Goal: Information Seeking & Learning: Learn about a topic

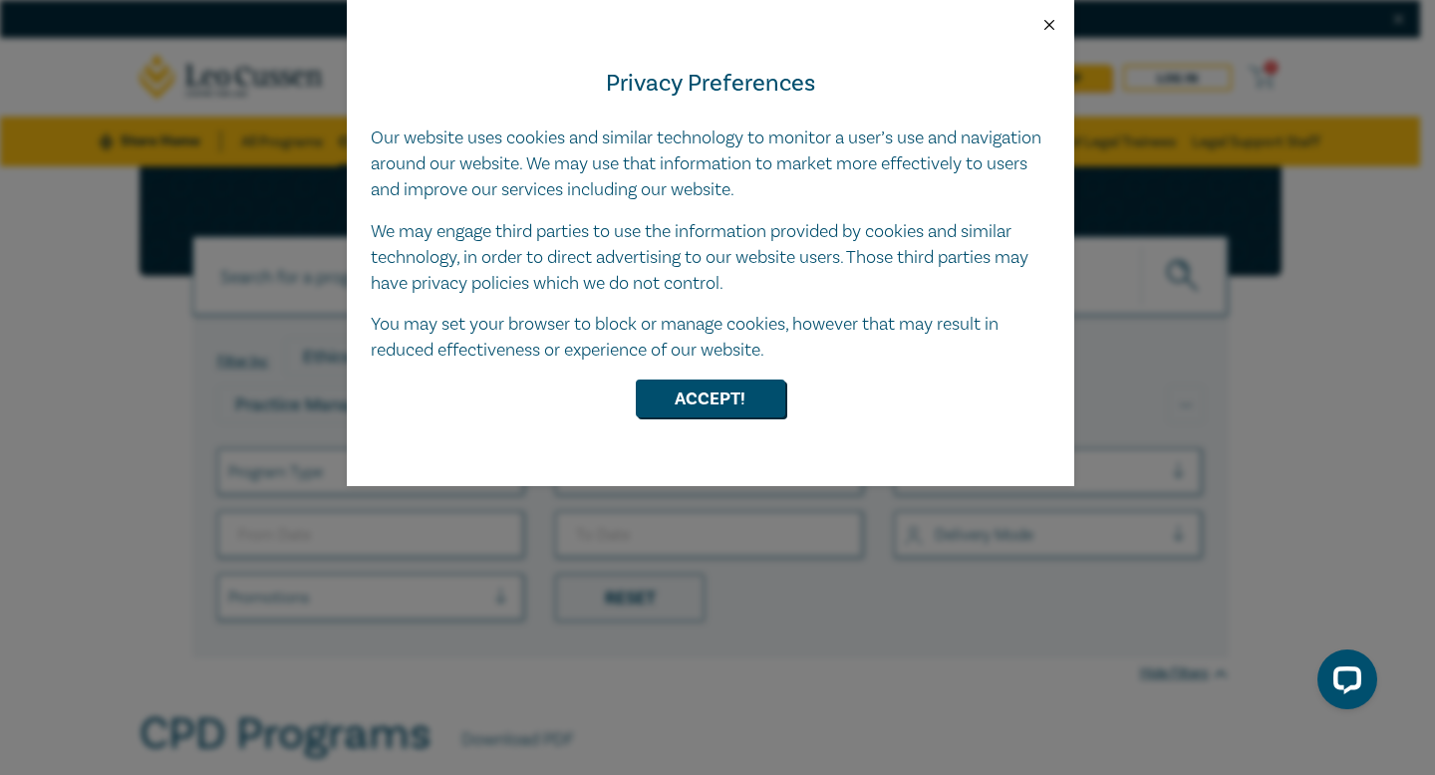
click at [1041, 27] on button "Close" at bounding box center [1049, 25] width 18 height 18
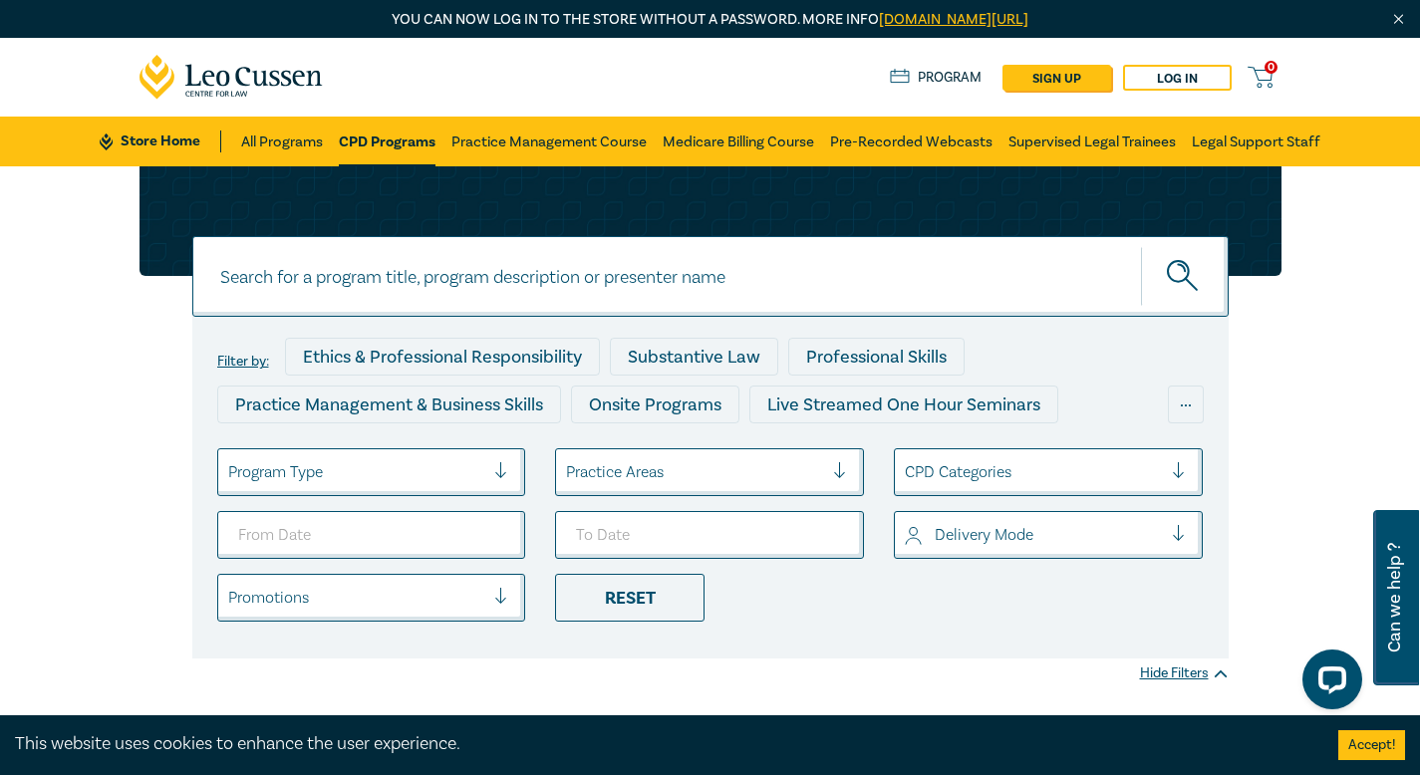
click at [1003, 479] on div at bounding box center [1033, 472] width 257 height 26
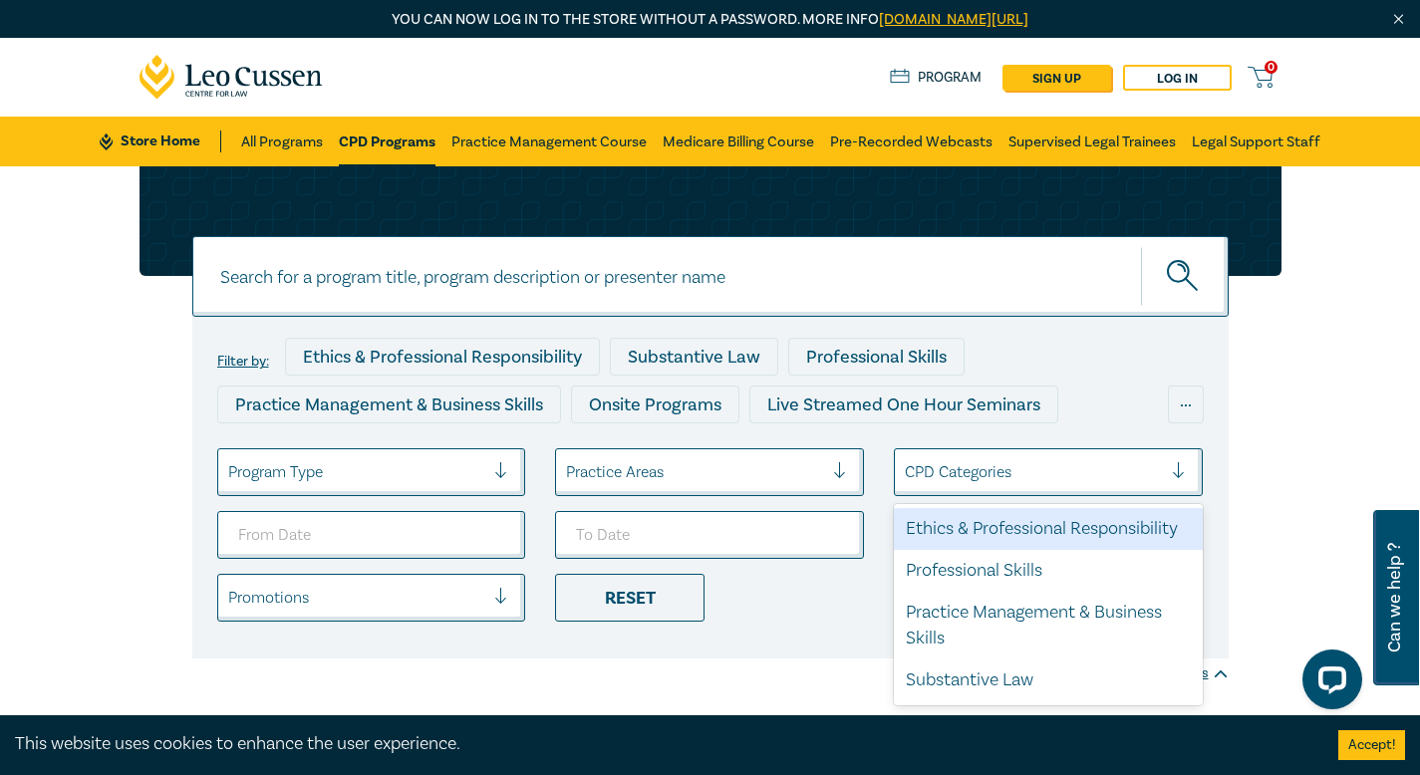
click at [986, 537] on div "Ethics & Professional Responsibility" at bounding box center [1048, 529] width 309 height 42
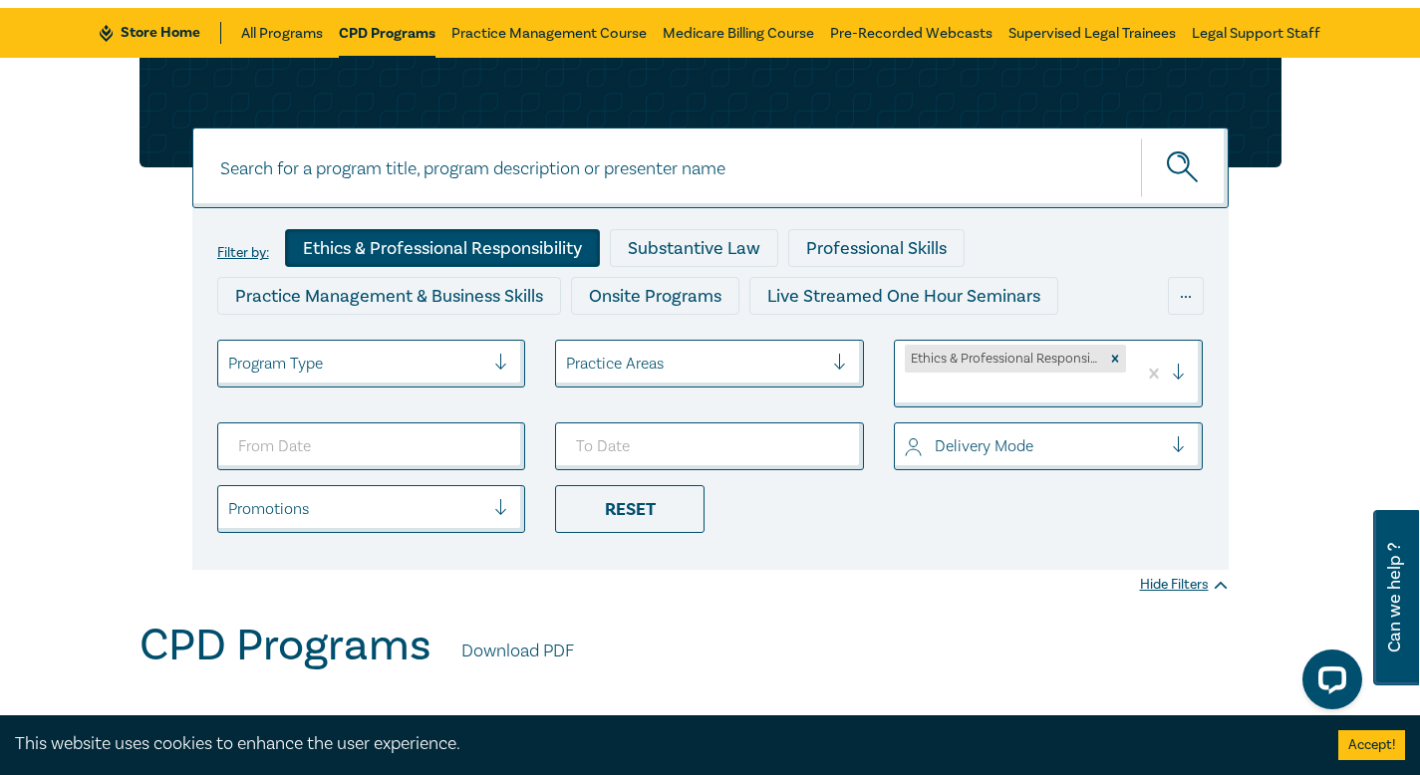
scroll to position [60, 0]
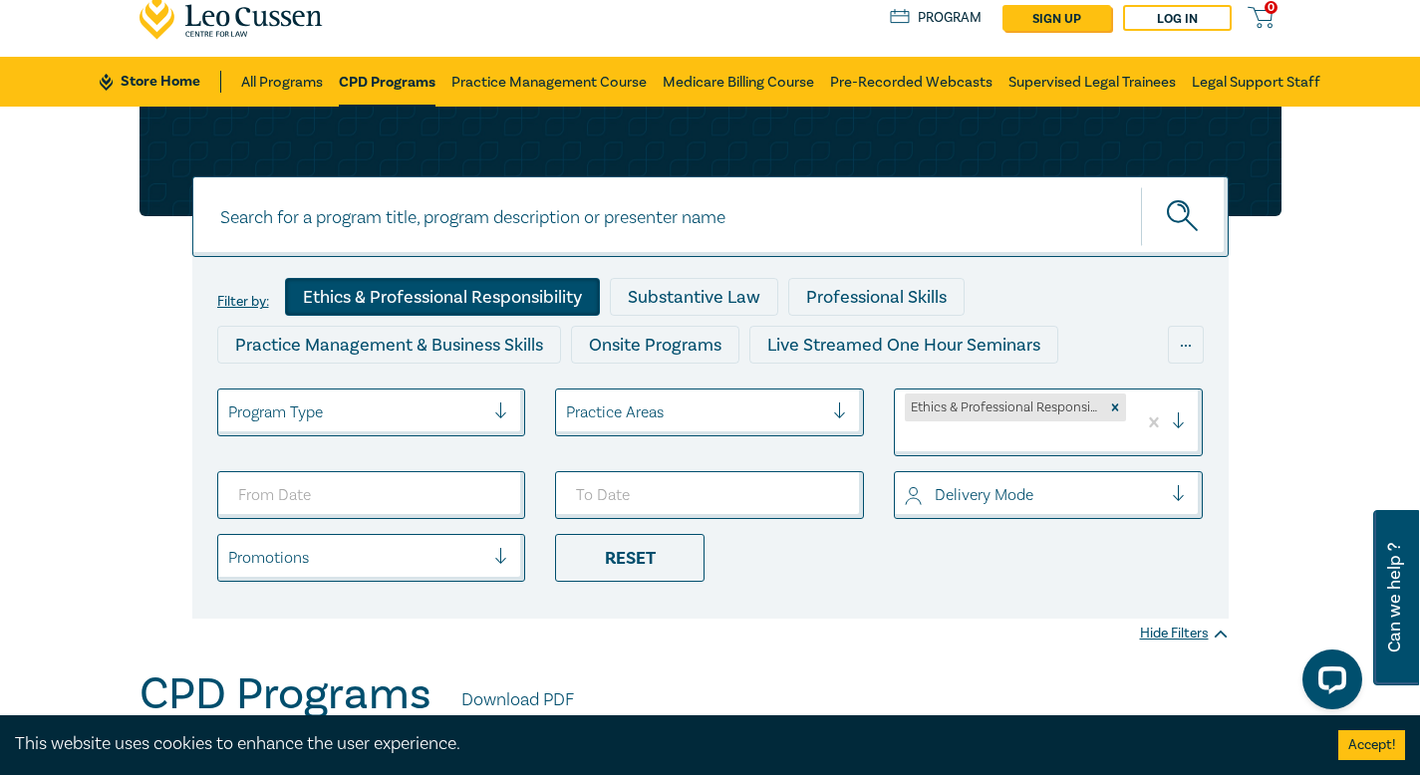
click at [1178, 217] on icon "submit" at bounding box center [1184, 217] width 35 height 35
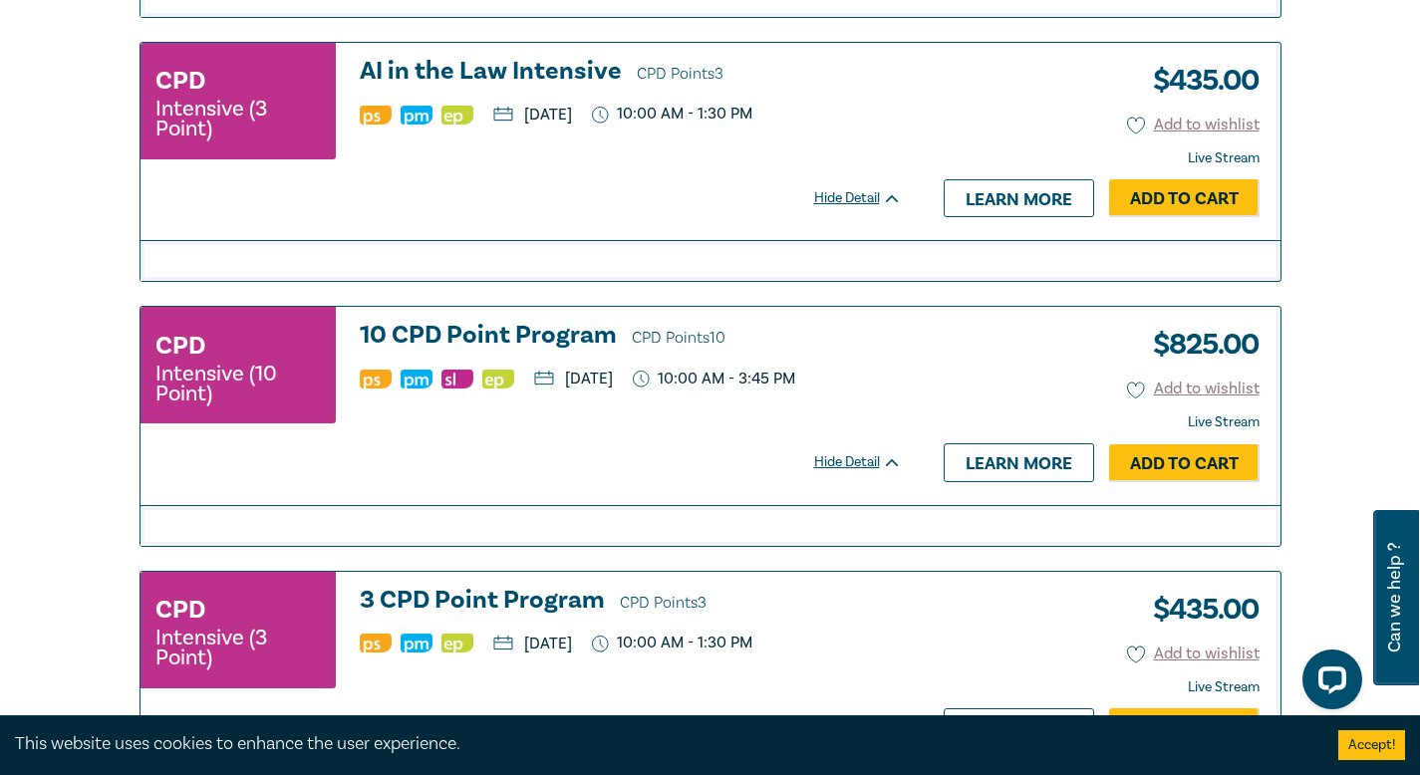
scroll to position [4691, 0]
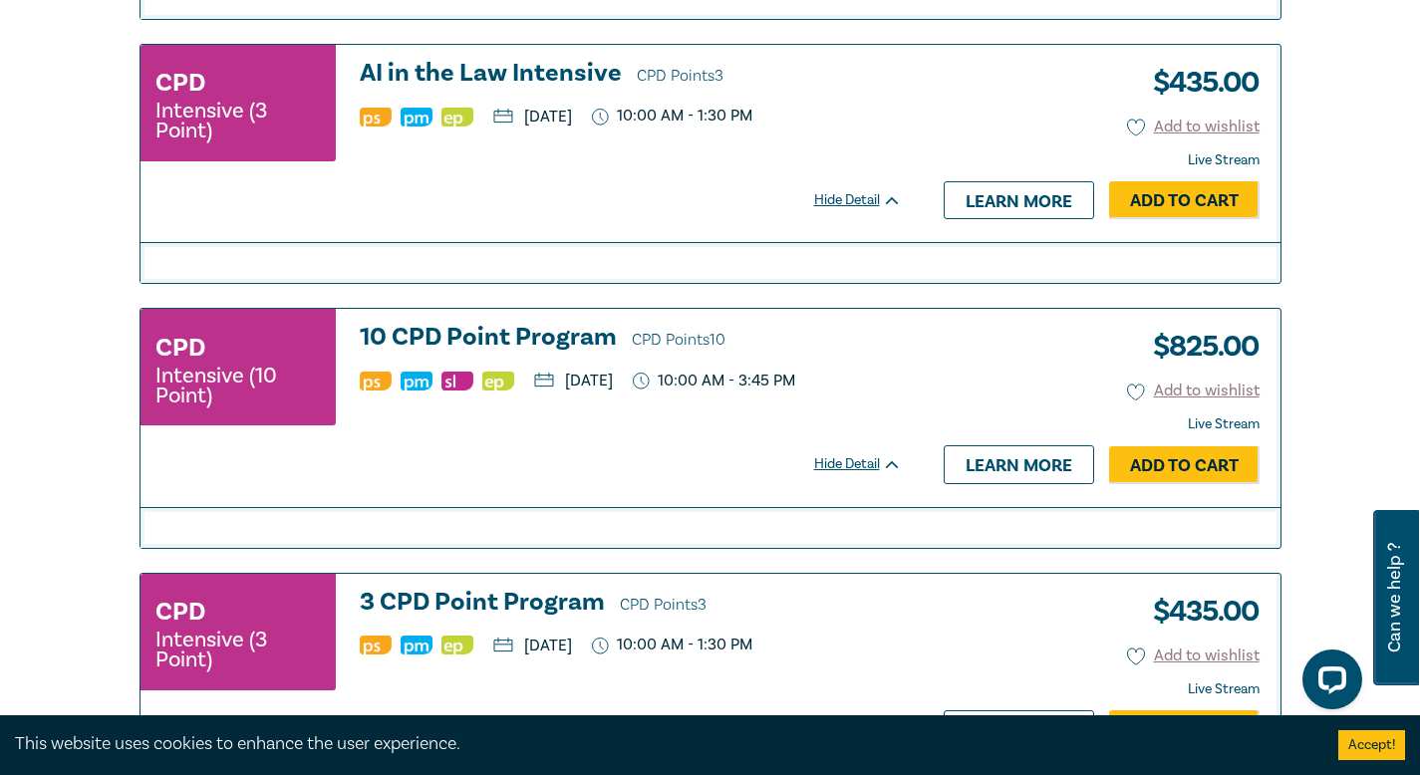
click at [849, 210] on div "Hide Detail" at bounding box center [869, 200] width 110 height 20
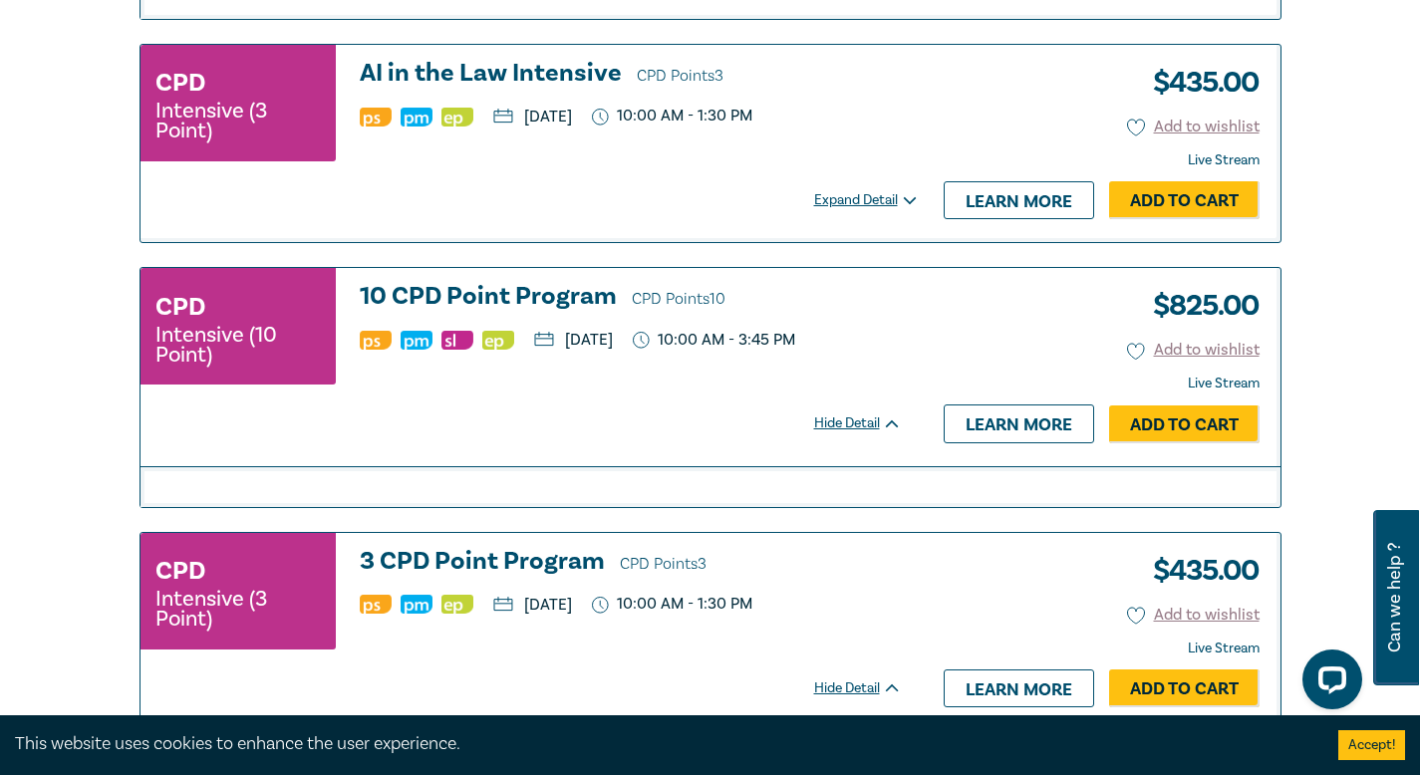
click at [849, 210] on div "Expand Detail" at bounding box center [869, 200] width 110 height 20
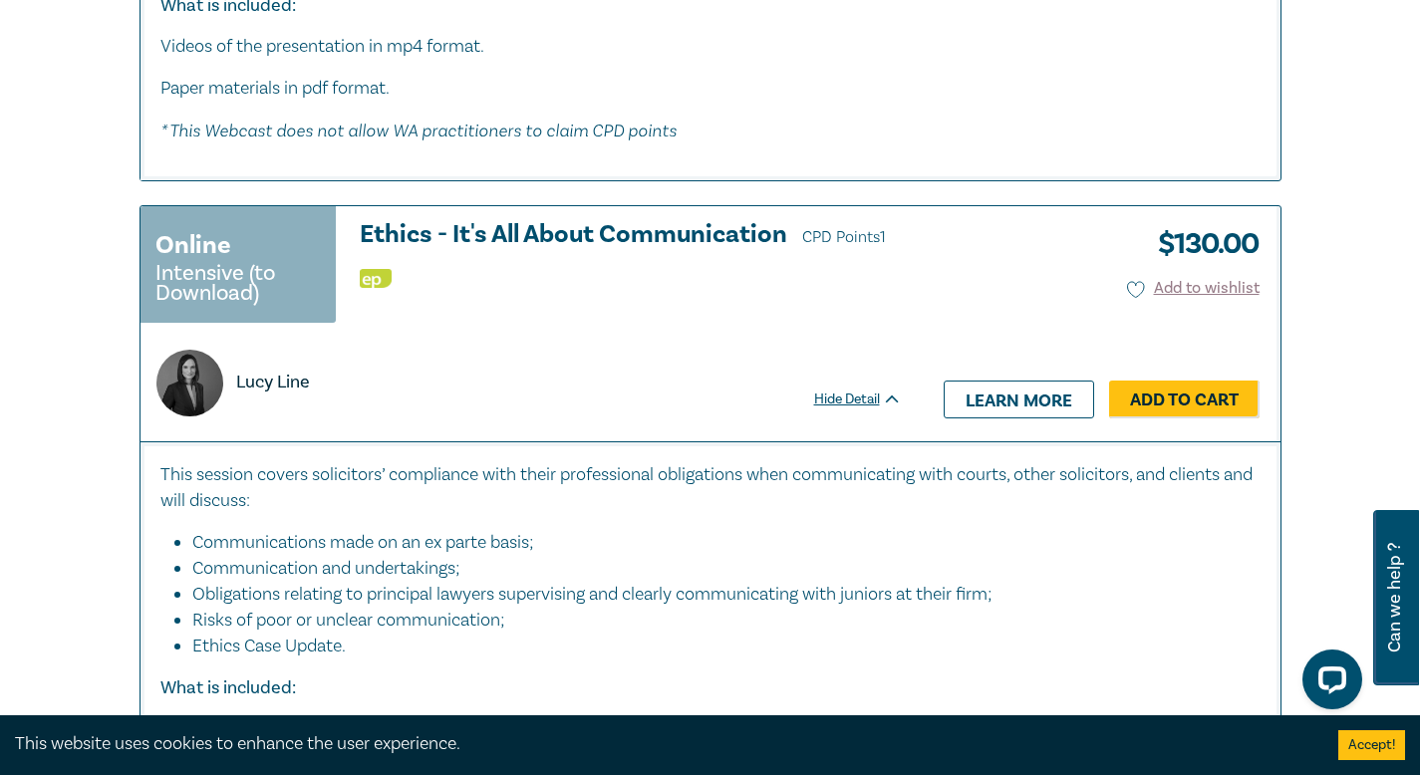
scroll to position [7980, 0]
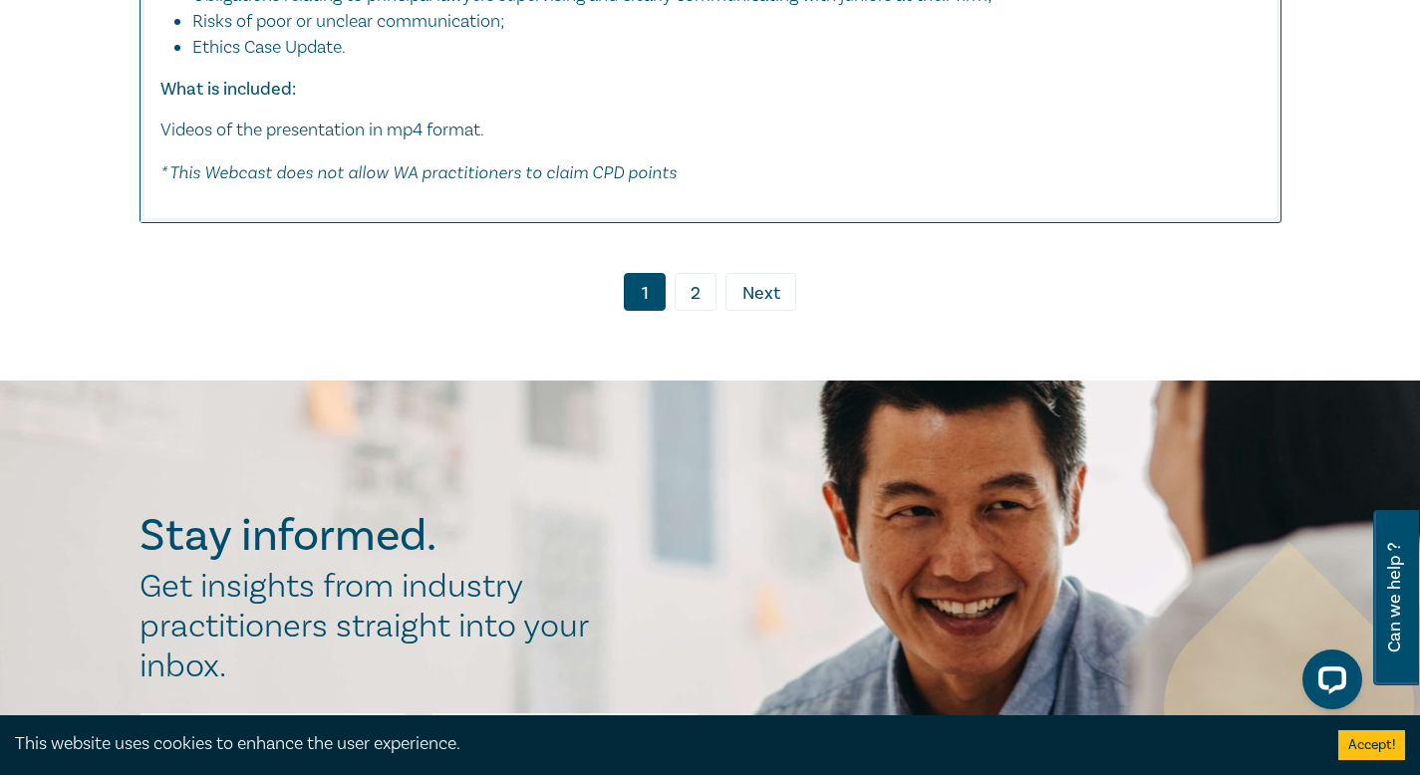
click at [689, 311] on link "2" at bounding box center [696, 292] width 42 height 38
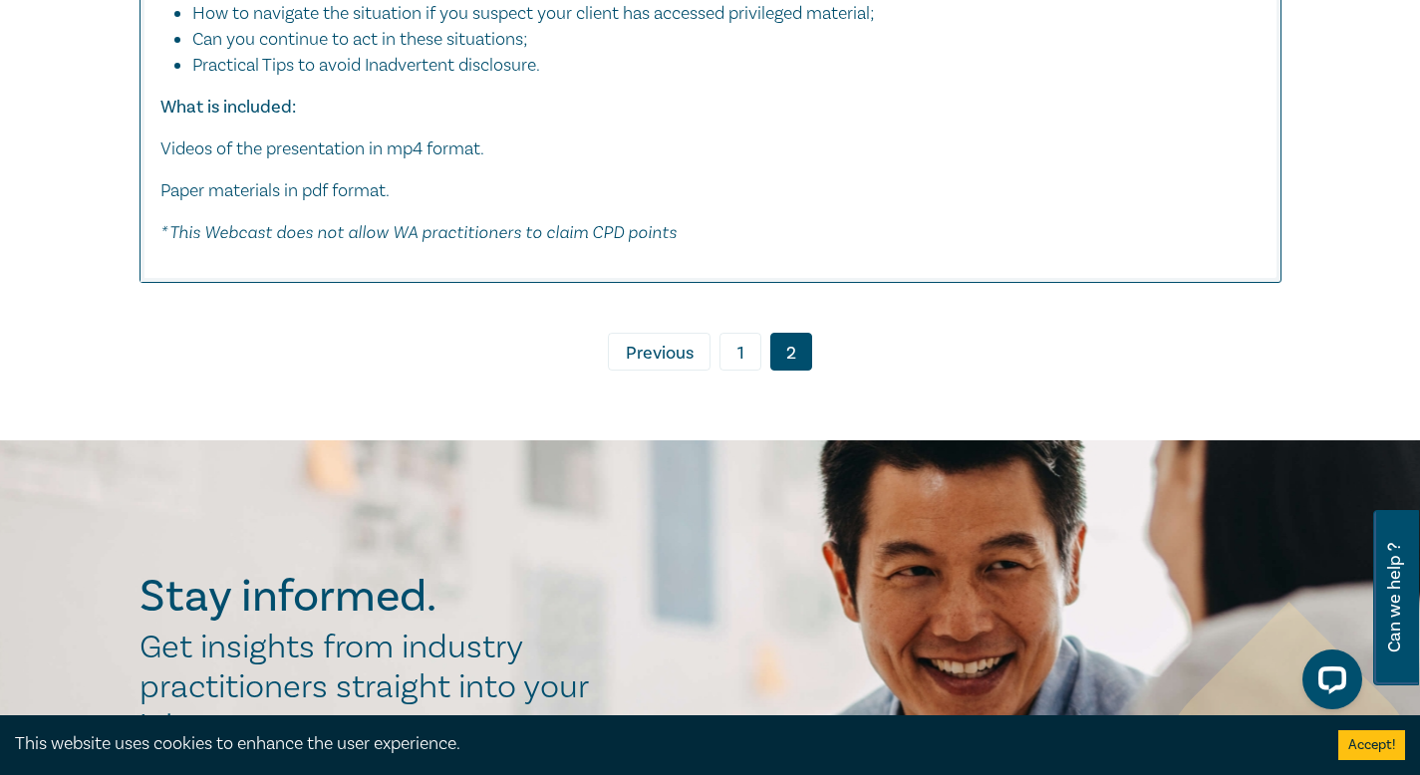
scroll to position [4562, 0]
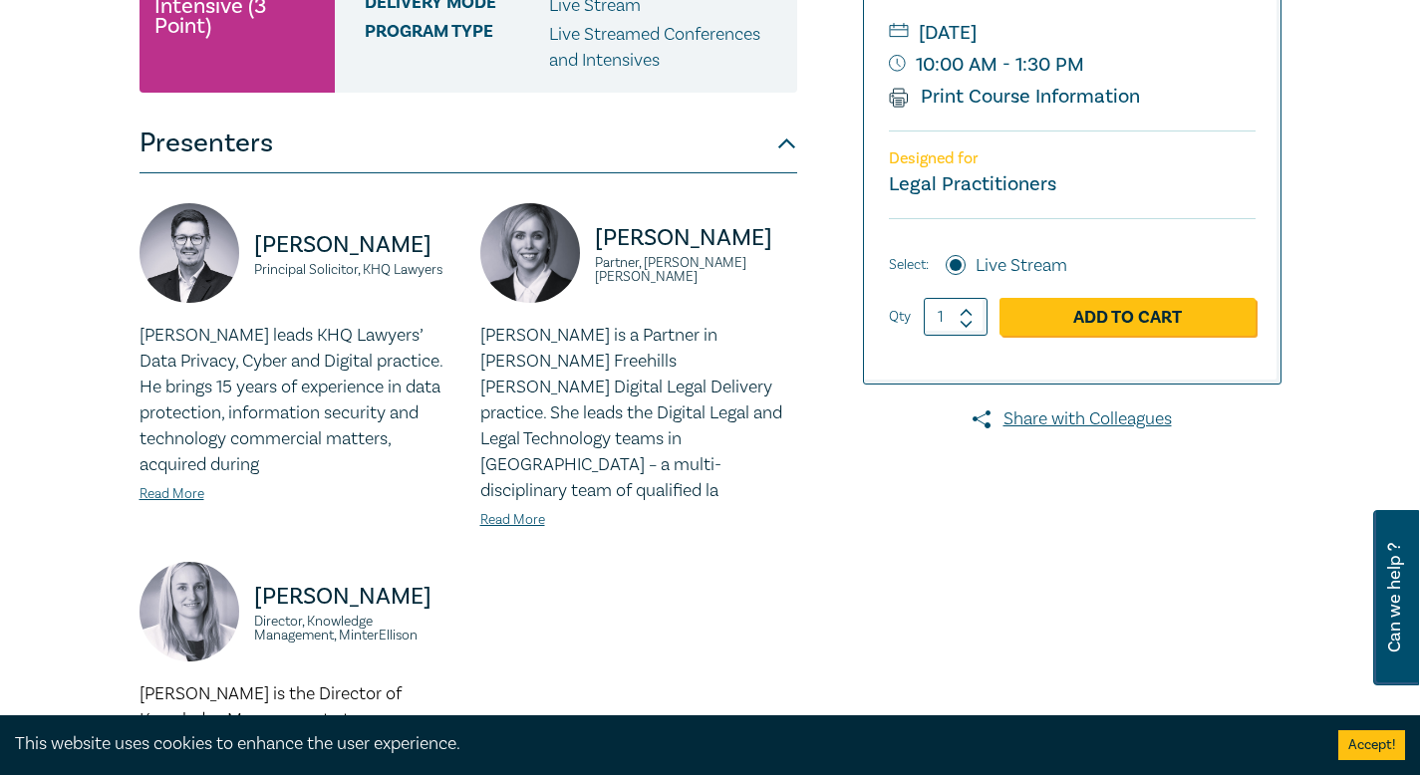
scroll to position [391, 0]
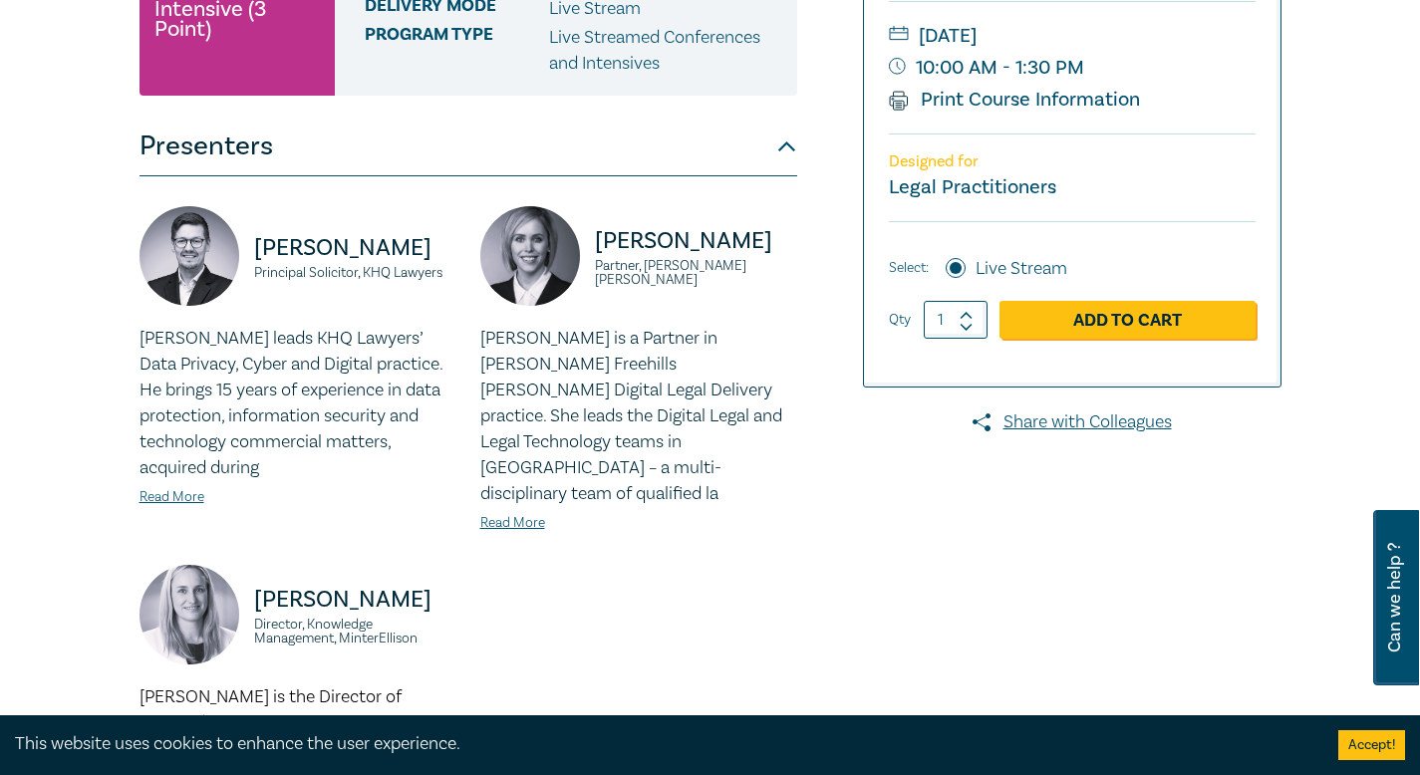
click at [783, 149] on button "Presenters" at bounding box center [469, 147] width 658 height 60
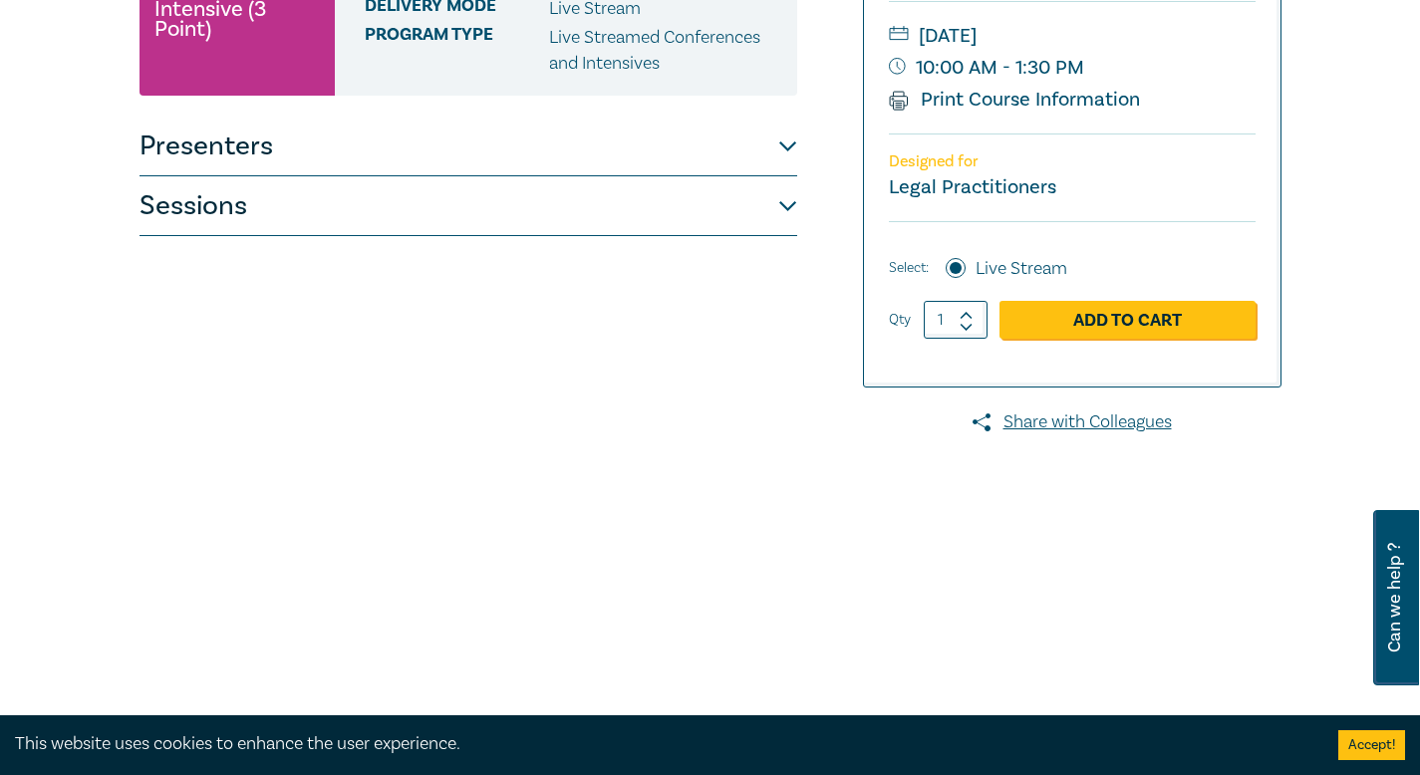
click at [774, 199] on button "Sessions" at bounding box center [469, 206] width 658 height 60
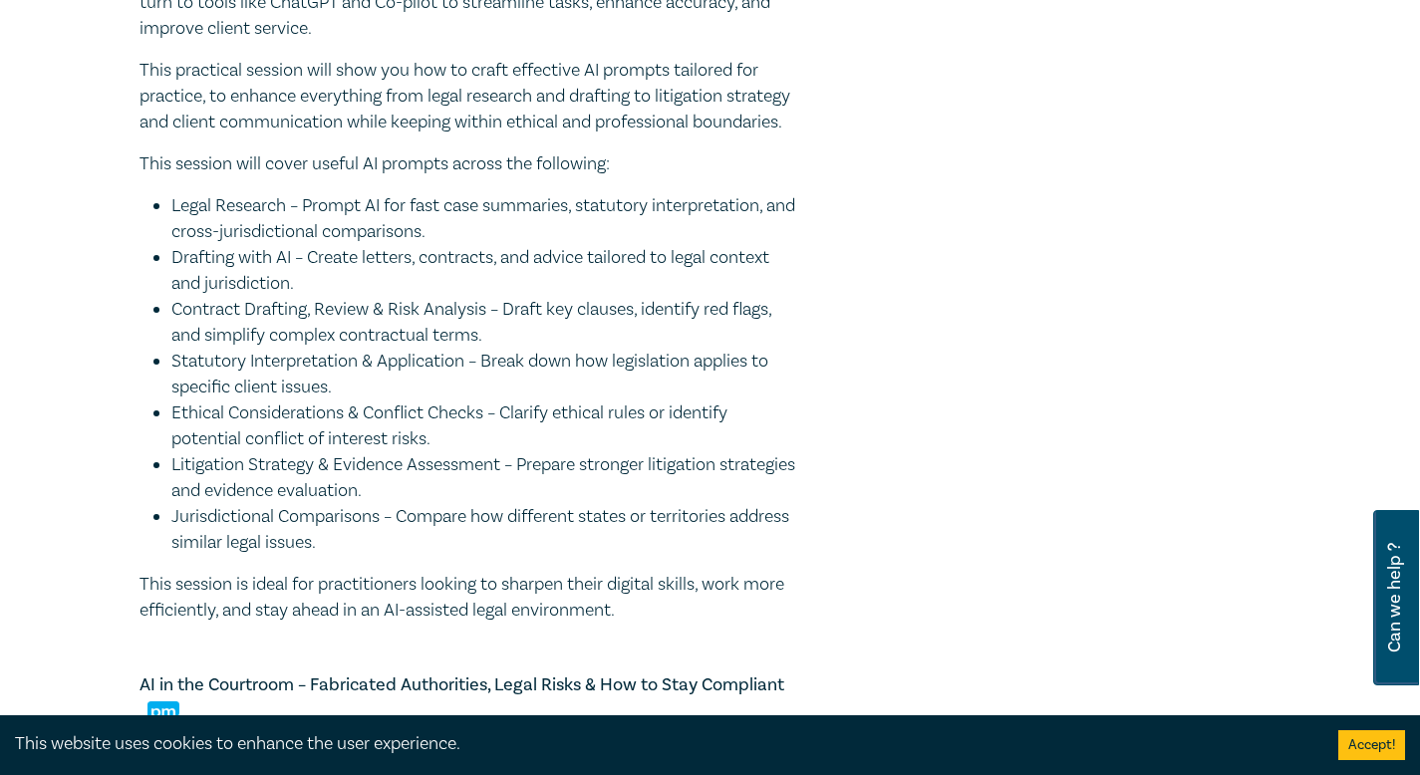
scroll to position [870, 0]
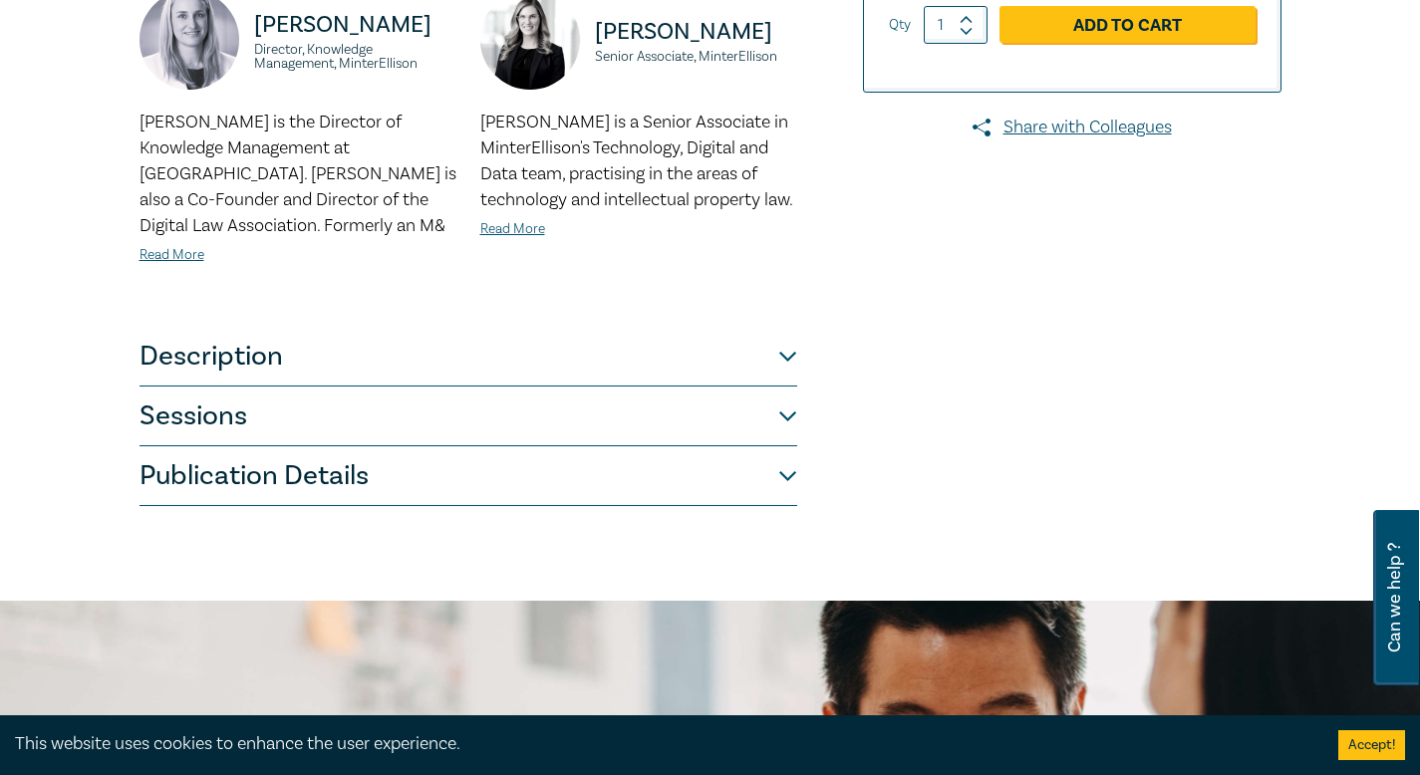
scroll to position [672, 0]
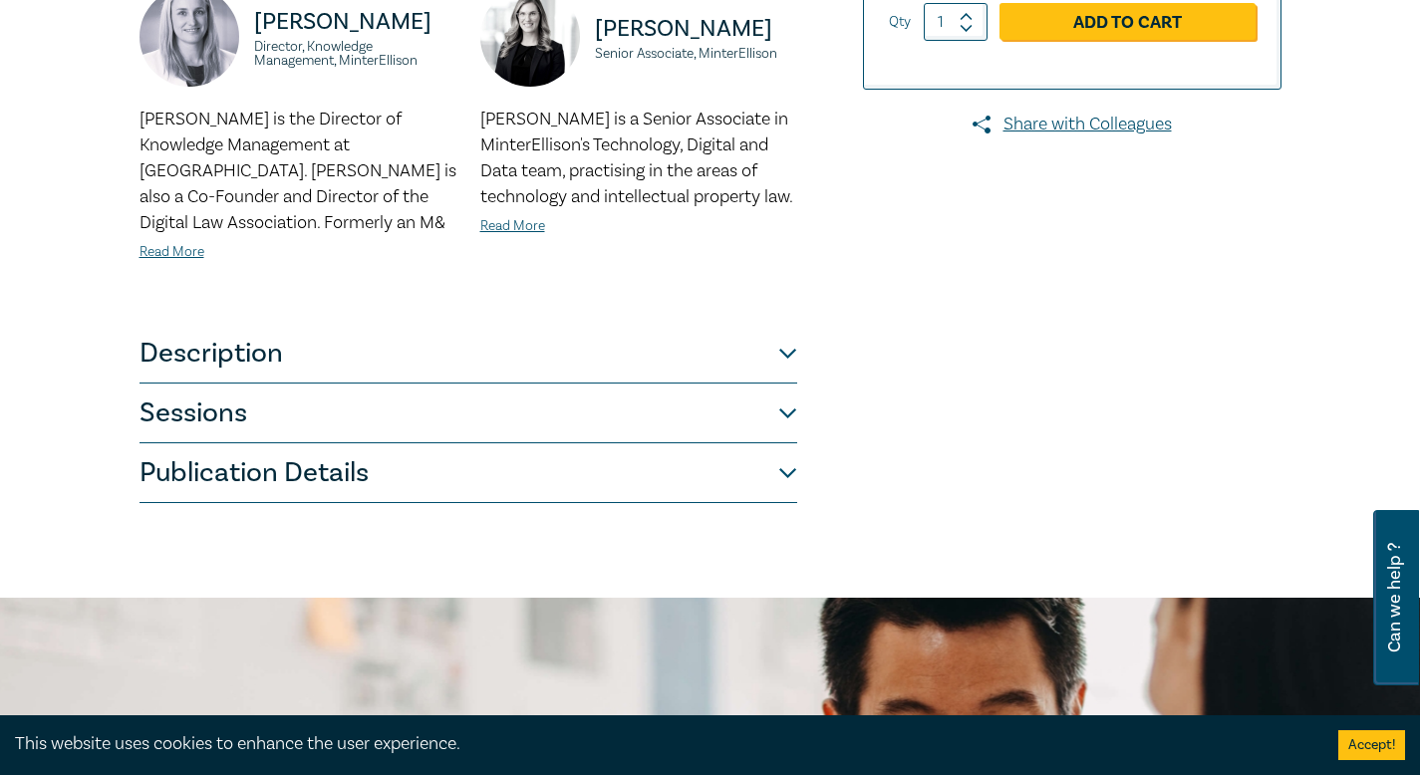
click at [776, 349] on button "Description" at bounding box center [469, 354] width 658 height 60
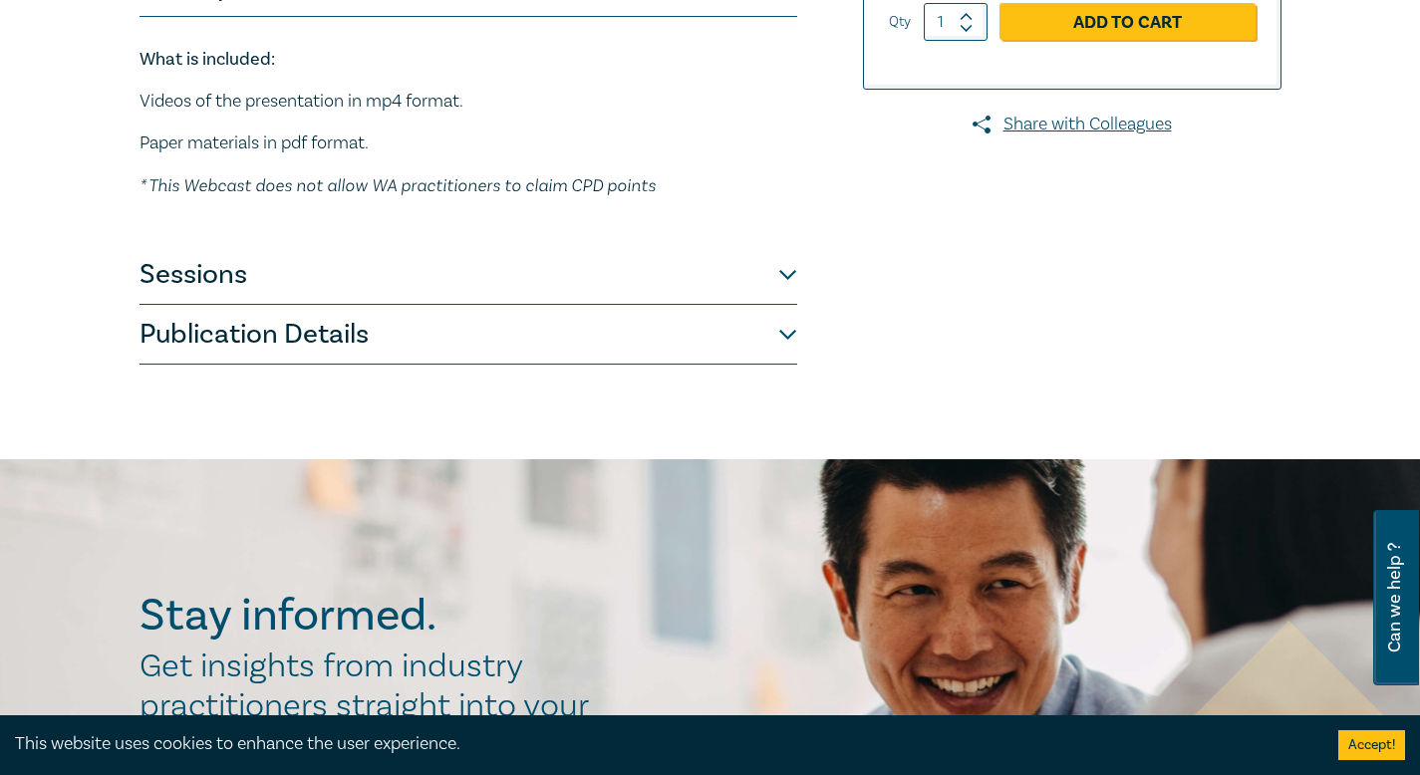
click at [779, 280] on button "Sessions" at bounding box center [469, 275] width 658 height 60
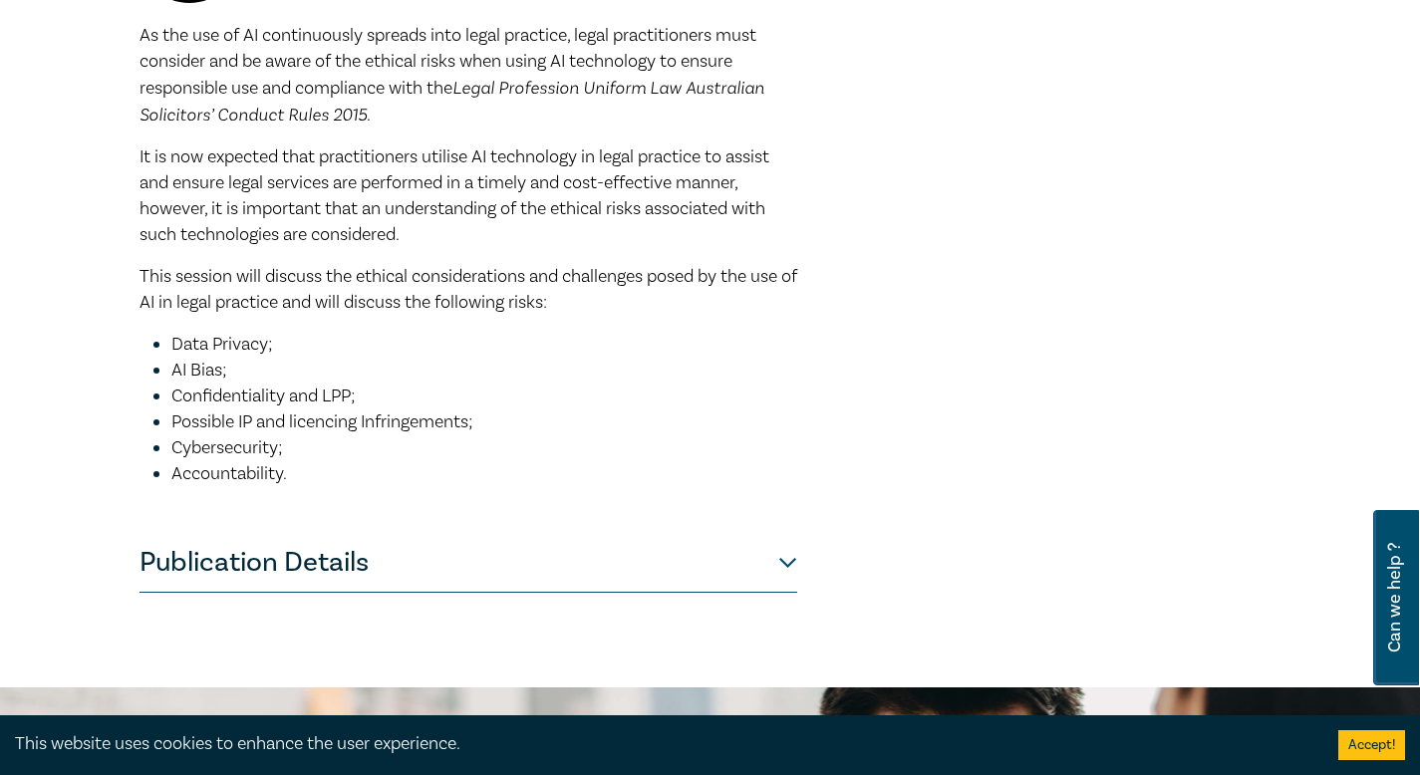
scroll to position [1793, 0]
